Goal: Information Seeking & Learning: Check status

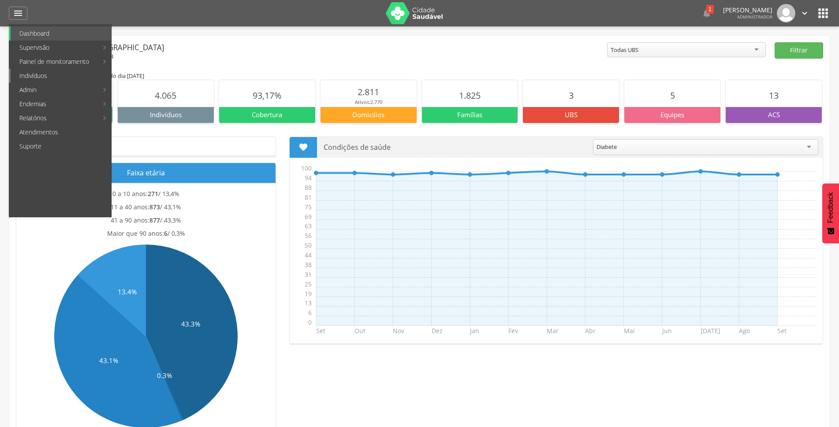
click at [46, 81] on link "Indivíduos" at bounding box center [61, 76] width 101 height 14
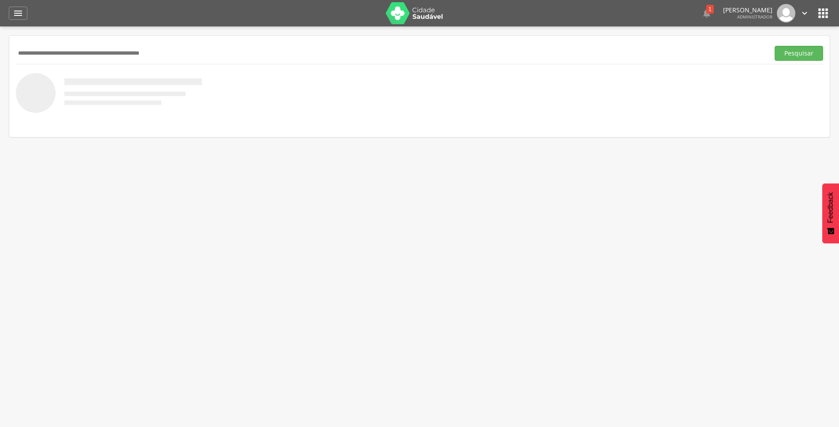
click at [53, 46] on input "text" at bounding box center [391, 53] width 750 height 15
type input "**********"
click at [790, 52] on button "Pesquisar" at bounding box center [799, 53] width 49 height 15
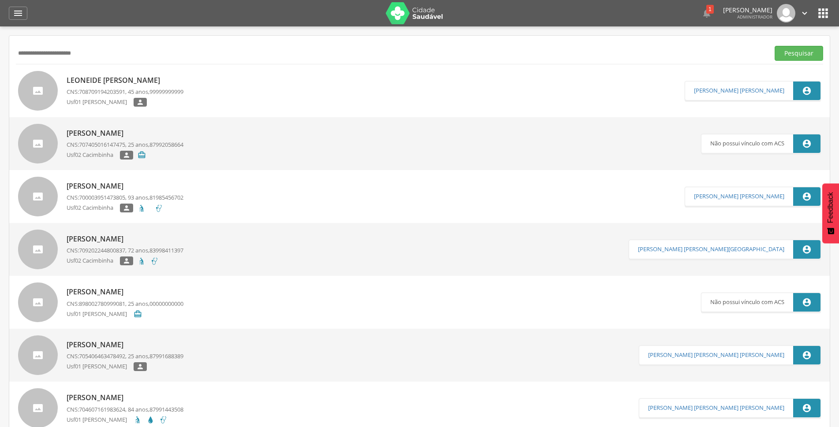
click at [119, 76] on p "Leoneide [PERSON_NAME]" at bounding box center [125, 80] width 117 height 10
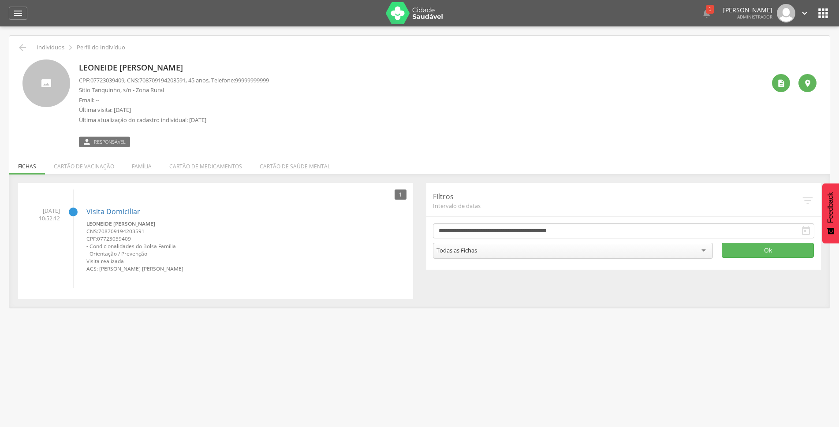
click at [195, 90] on p "Sítio Tanquinho, s/n - Zona Rural" at bounding box center [174, 90] width 190 height 8
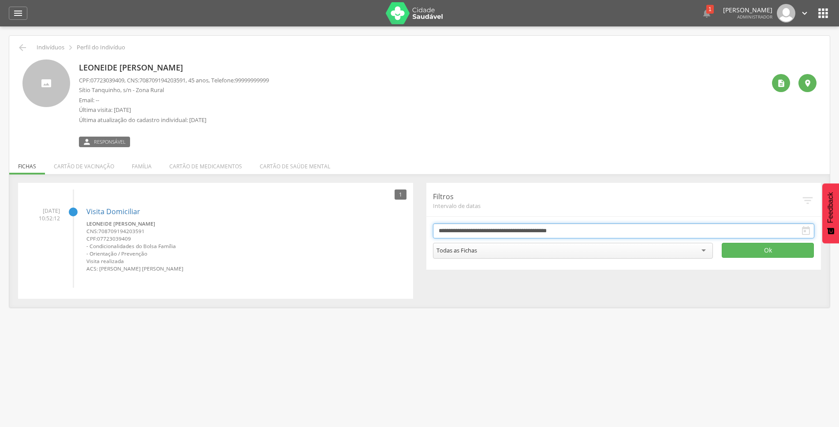
click at [450, 227] on input "**********" at bounding box center [624, 231] width 382 height 15
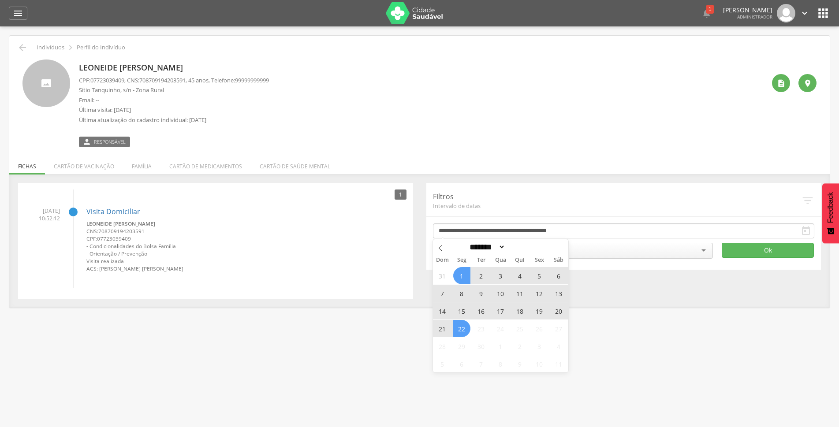
click at [459, 333] on span "22" at bounding box center [461, 328] width 17 height 17
type input "**********"
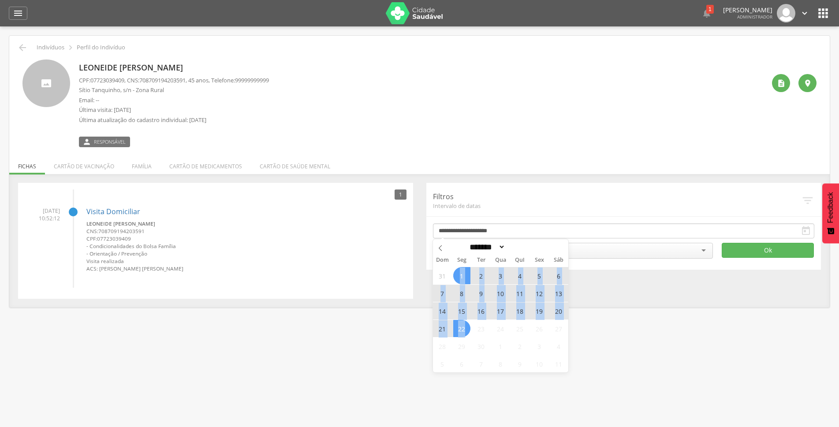
drag, startPoint x: 459, startPoint y: 333, endPoint x: 458, endPoint y: 276, distance: 57.4
click at [458, 276] on div "31 1 2 3 4 5 6 7 8 9 10 11 12 13 14 15 16 17 18 19 20 21 22 23 24 25 26 27 28 2…" at bounding box center [501, 320] width 136 height 106
click at [535, 252] on span at bounding box center [531, 249] width 6 height 5
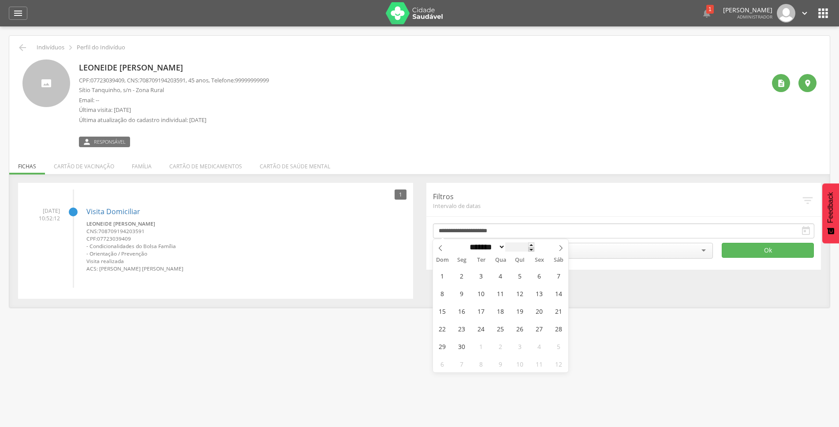
click at [535, 252] on span at bounding box center [531, 249] width 6 height 5
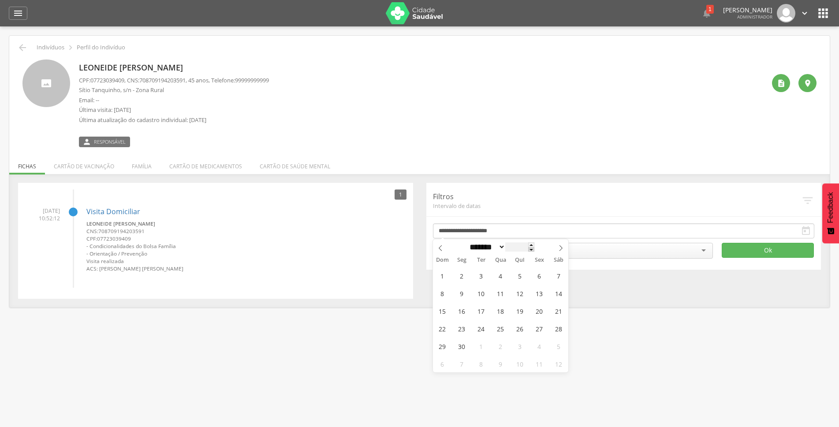
click at [535, 252] on span at bounding box center [531, 249] width 6 height 5
type input "****"
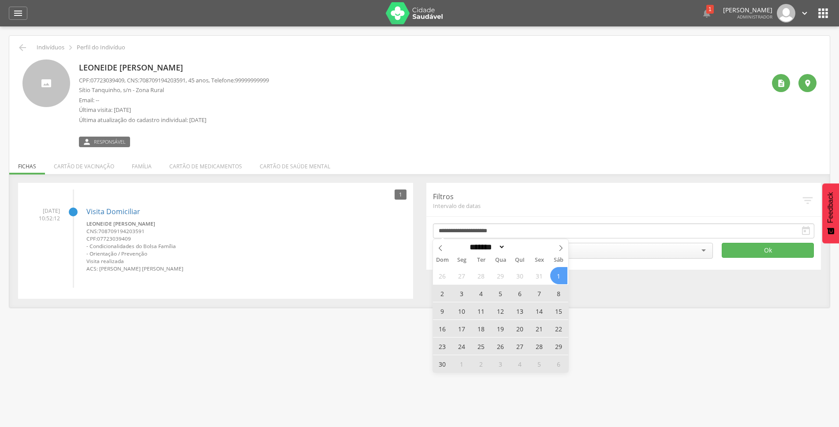
drag, startPoint x: 558, startPoint y: 277, endPoint x: 603, endPoint y: 269, distance: 46.6
click at [573, 275] on body " Dashboard Supervisão Produtividade Mapa da cidade Mapa de cobertura Ranking A…" at bounding box center [419, 213] width 839 height 427
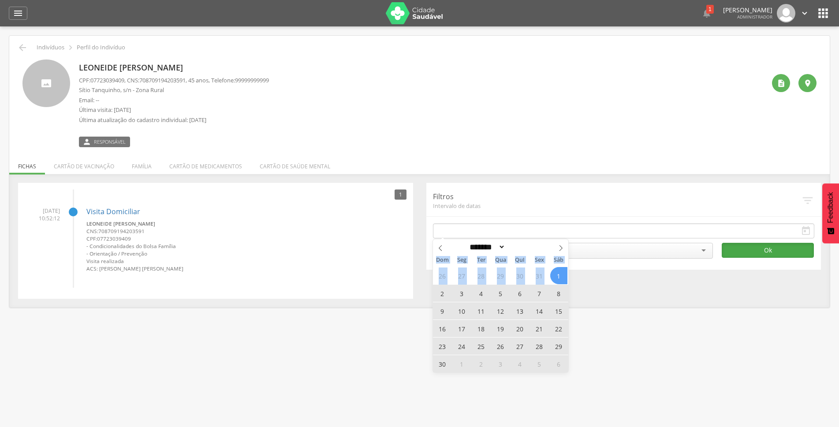
click at [739, 248] on button "Ok" at bounding box center [768, 250] width 92 height 15
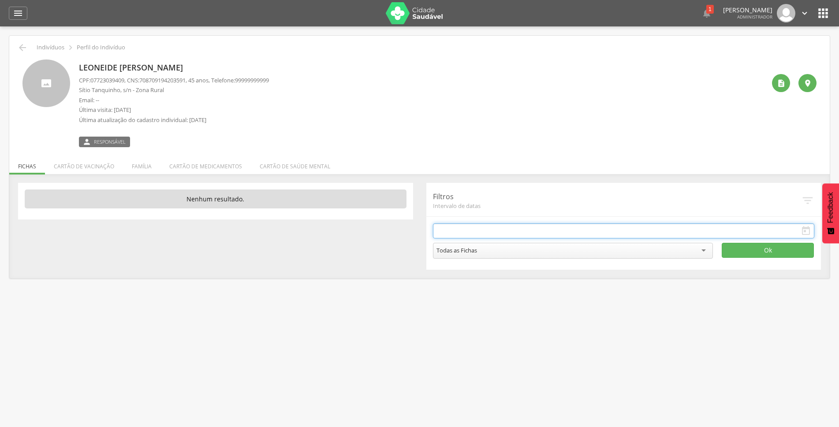
click at [488, 236] on input "text" at bounding box center [624, 231] width 382 height 15
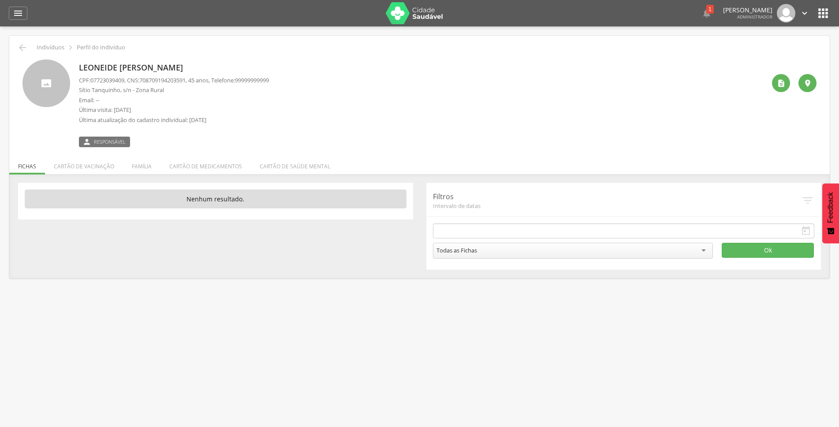
drag, startPoint x: 195, startPoint y: 73, endPoint x: 75, endPoint y: 65, distance: 120.7
click at [75, 65] on div "Leoneide [PERSON_NAME] CPF: 07723039409 , CNS: [PHONE_NUMBER] , 45 anos, Telefo…" at bounding box center [419, 104] width 794 height 88
copy p "Leoneide [PERSON_NAME]"
click at [19, 48] on icon "" at bounding box center [22, 47] width 11 height 11
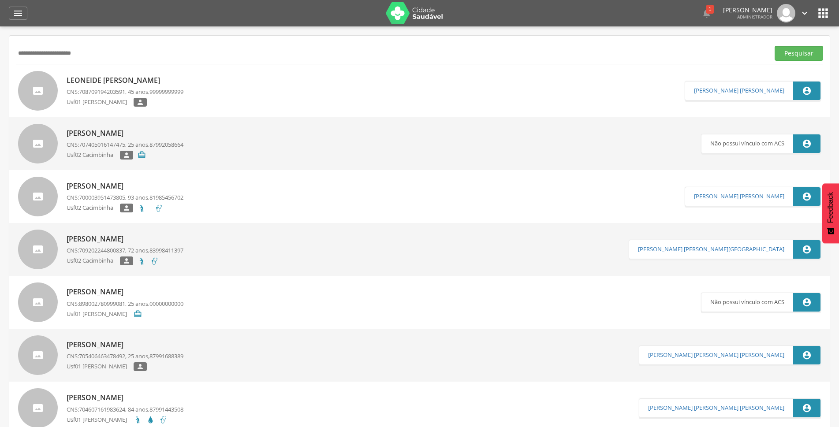
click at [128, 75] on p "Leoneide [PERSON_NAME]" at bounding box center [125, 80] width 117 height 10
click at [143, 73] on div "Leoneide [PERSON_NAME] CNS: 708709194203591 , 45 anos, 99999999999 Usf01 [PERSO…" at bounding box center [125, 91] width 117 height 37
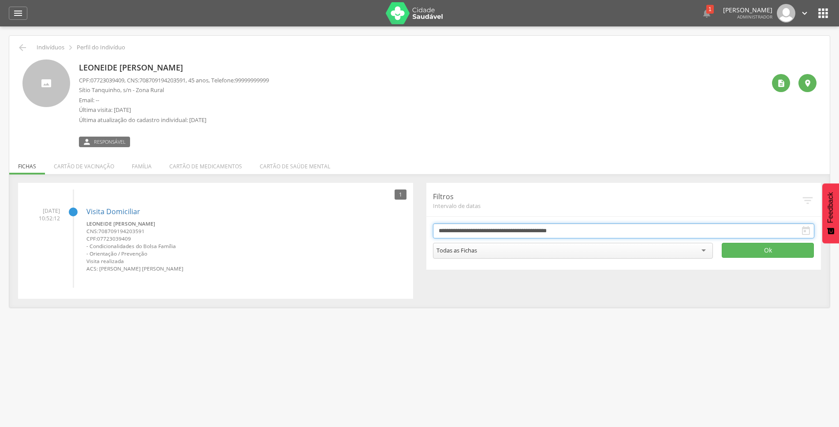
click at [472, 236] on input "**********" at bounding box center [624, 231] width 382 height 15
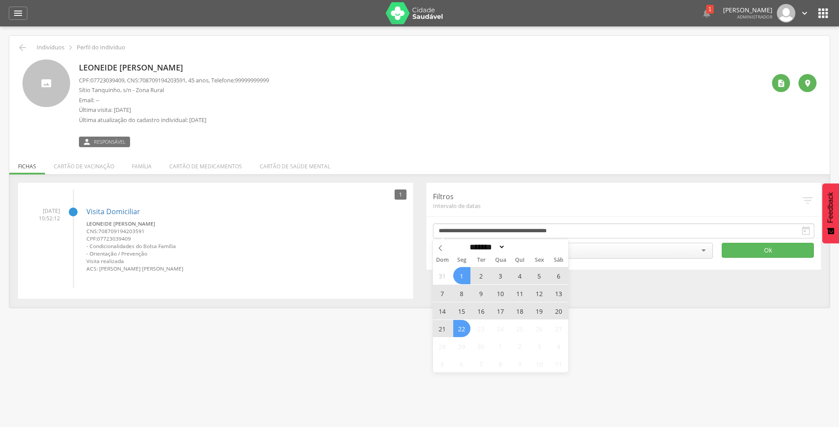
click at [464, 334] on span "22" at bounding box center [461, 328] width 17 height 17
type input "**********"
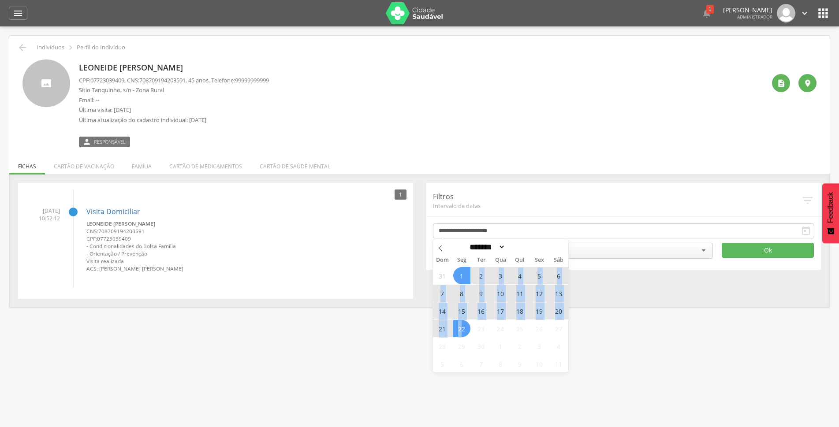
drag, startPoint x: 464, startPoint y: 333, endPoint x: 464, endPoint y: 274, distance: 59.1
click at [464, 274] on div "31 1 2 3 4 5 6 7 8 9 10 11 12 13 14 15 16 17 18 19 20 21 22 23 24 25 26 27 28 2…" at bounding box center [501, 320] width 136 height 106
click at [535, 251] on span at bounding box center [531, 249] width 6 height 5
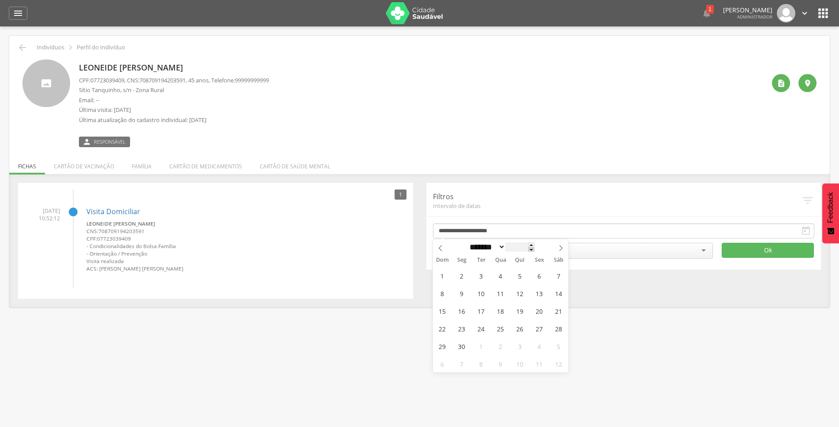
click at [535, 251] on span at bounding box center [531, 249] width 6 height 5
type input "****"
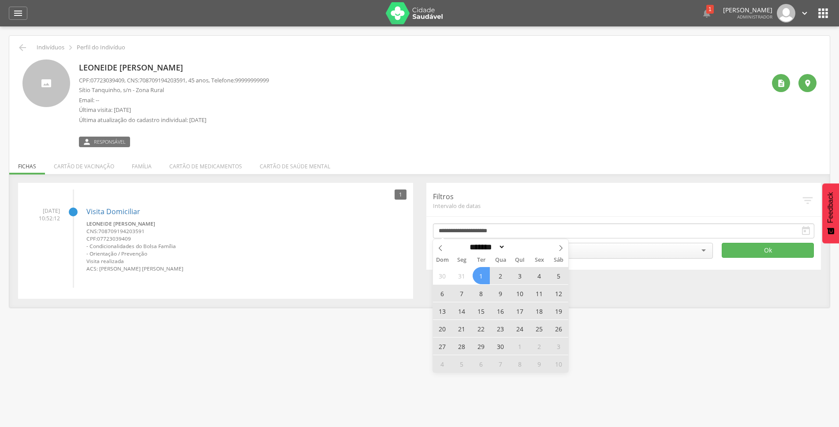
drag, startPoint x: 481, startPoint y: 275, endPoint x: 558, endPoint y: 269, distance: 77.5
click at [493, 274] on div "30 31 1 2 3 4 5 6 7 8 9 10 11 12 13 14 15 16 17 18 19 20 21 22 23 24 25 26 27 2…" at bounding box center [501, 320] width 136 height 106
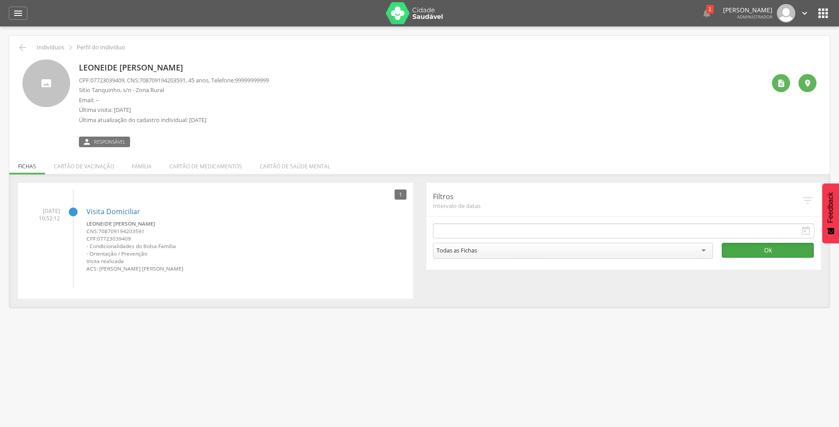
click at [746, 252] on button "Ok" at bounding box center [768, 250] width 92 height 15
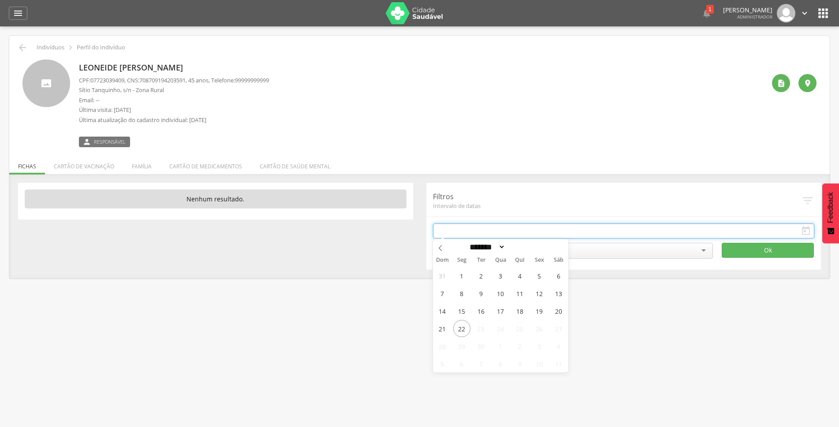
click at [470, 235] on input "text" at bounding box center [624, 231] width 382 height 15
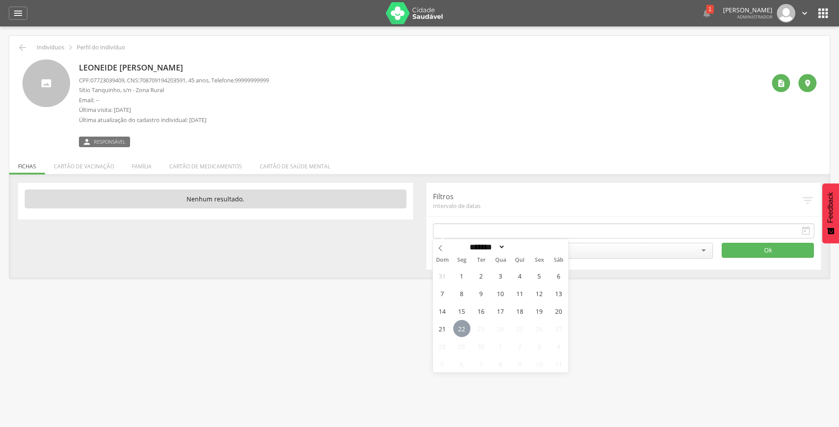
click at [457, 331] on span "22" at bounding box center [461, 328] width 17 height 17
type input "**********"
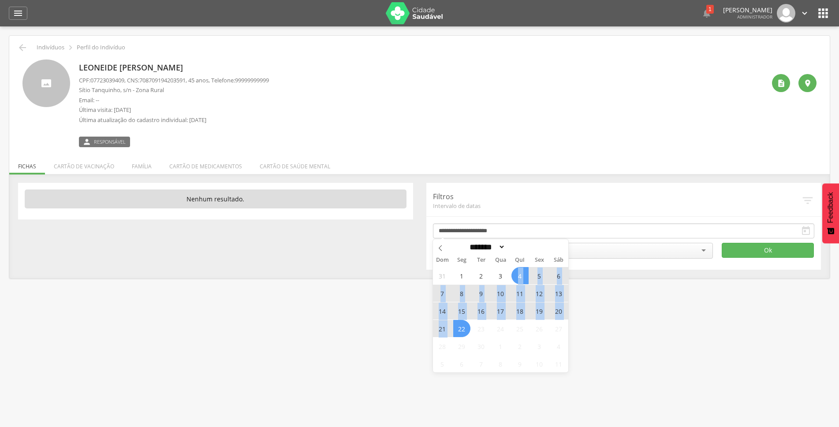
drag, startPoint x: 457, startPoint y: 331, endPoint x: 512, endPoint y: 280, distance: 75.5
click at [512, 280] on div "31 1 2 3 4 5 6 7 8 9 10 11 12 13 14 15 16 17 18 19 20 21 22 23 24 25 26 27 28 2…" at bounding box center [501, 320] width 136 height 106
click at [535, 251] on span at bounding box center [531, 249] width 6 height 5
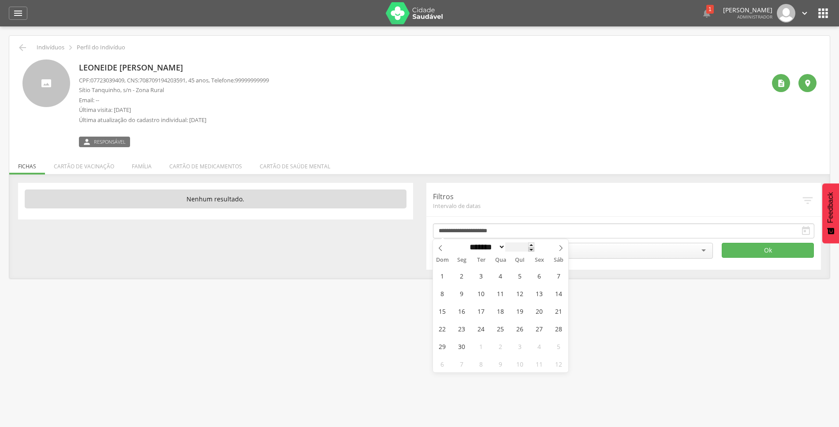
click at [535, 251] on span at bounding box center [531, 249] width 6 height 5
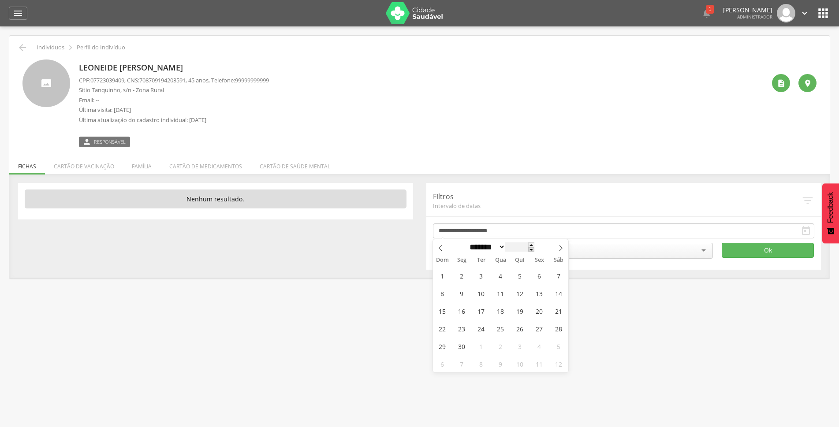
click at [535, 251] on span at bounding box center [531, 249] width 6 height 5
type input "****"
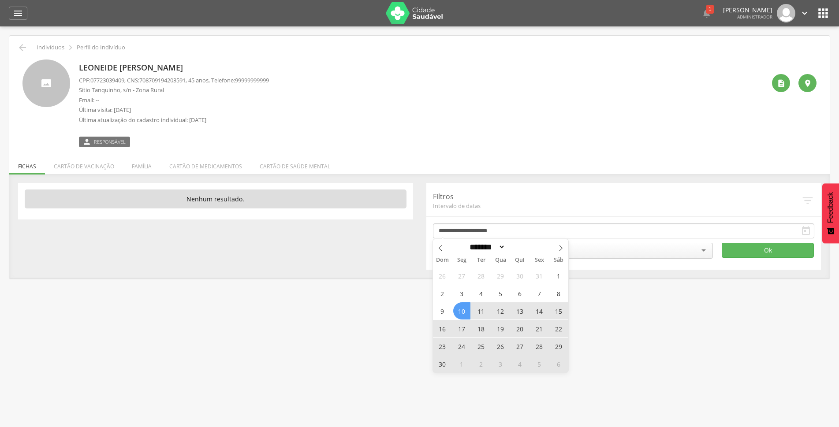
click at [464, 310] on span "10" at bounding box center [461, 311] width 17 height 17
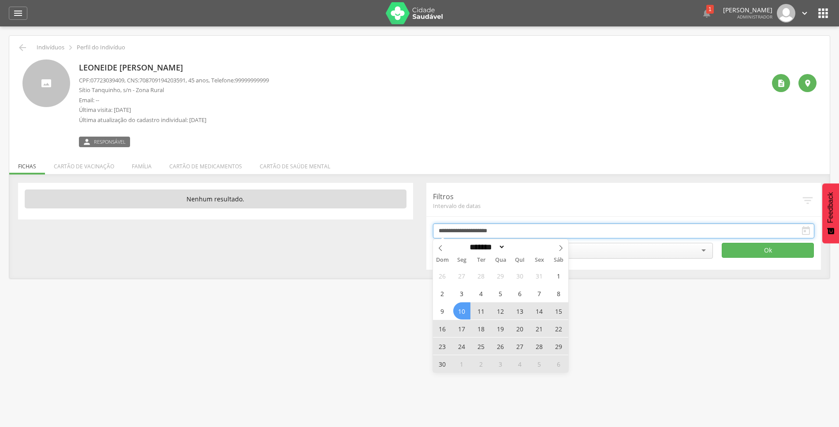
type input "**********"
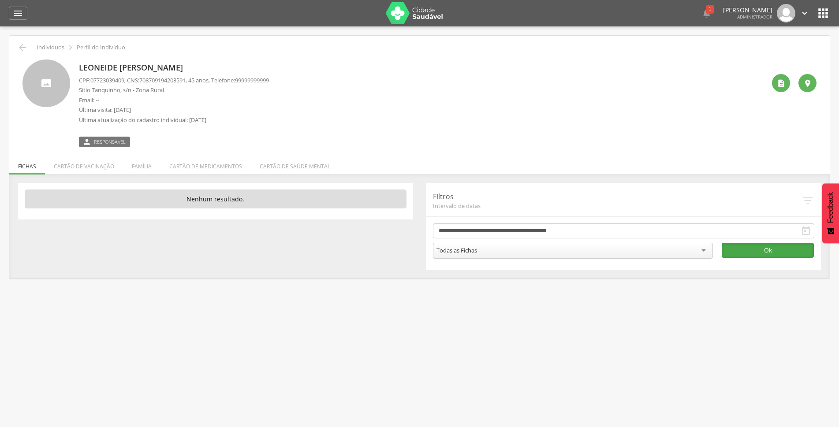
click at [747, 252] on button "Ok" at bounding box center [768, 250] width 92 height 15
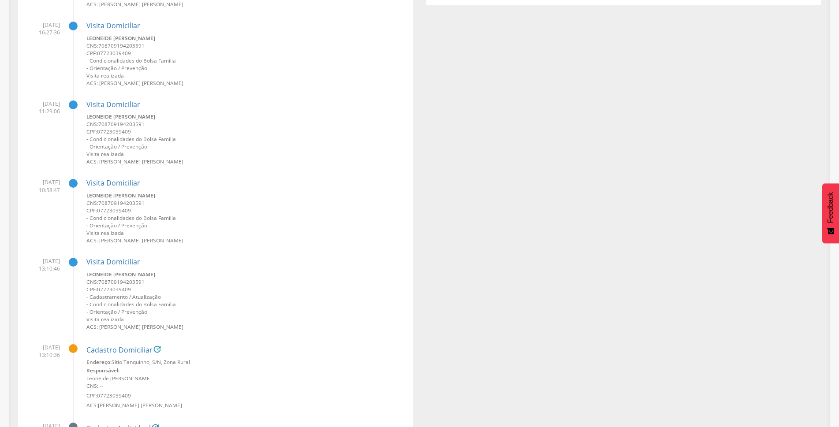
scroll to position [441, 0]
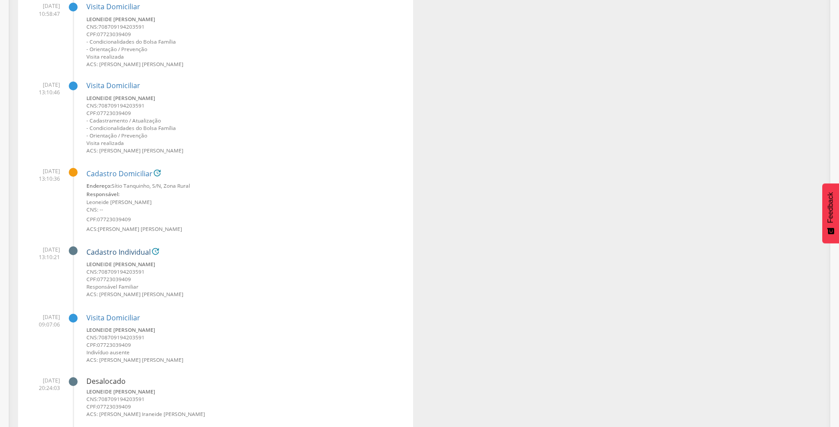
click at [122, 252] on link "Cadastro Individual" at bounding box center [118, 253] width 64 height 8
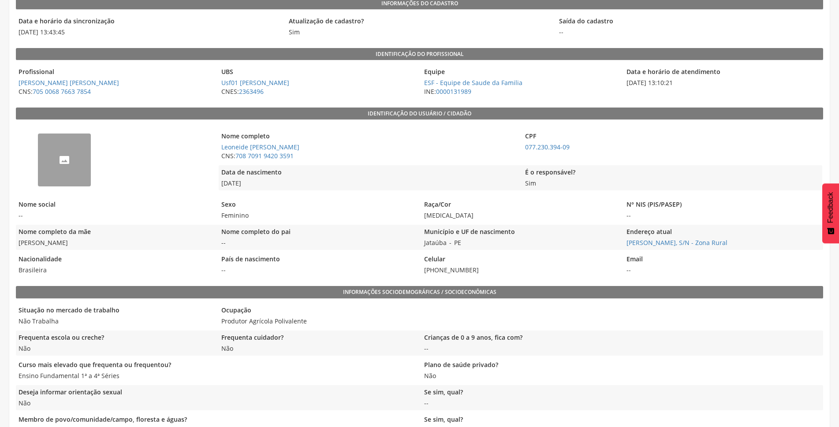
scroll to position [98, 0]
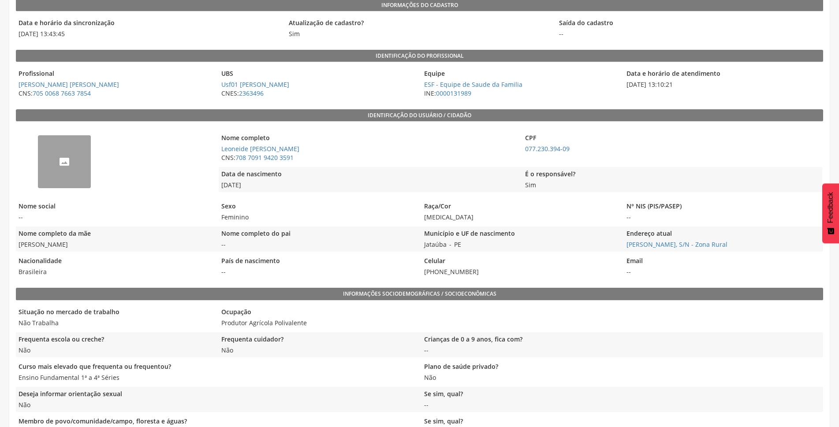
click at [173, 234] on legend "Nome completo da mãe" at bounding box center [115, 234] width 198 height 10
click at [182, 155] on div "--" at bounding box center [115, 161] width 198 height 71
drag, startPoint x: 571, startPoint y: 152, endPoint x: 524, endPoint y: 153, distance: 47.2
click at [524, 153] on span "077.230.394-09" at bounding box center [673, 149] width 300 height 9
copy link "077.230.394-09"
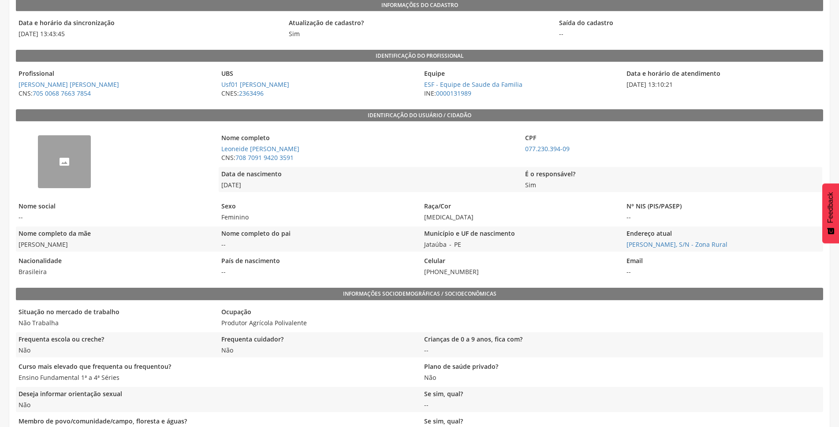
click at [185, 135] on div "--" at bounding box center [115, 161] width 198 height 71
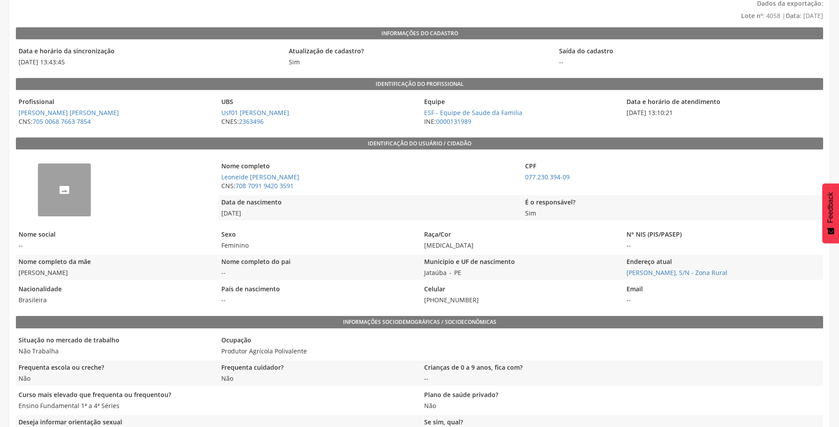
scroll to position [54, 0]
